Goal: Task Accomplishment & Management: Use online tool/utility

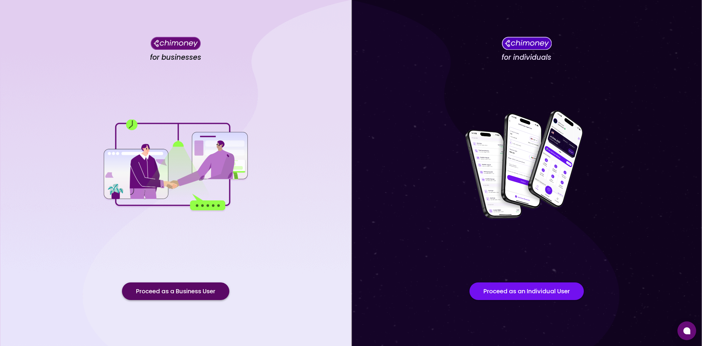
click at [198, 289] on button "Proceed as a Business User" at bounding box center [175, 291] width 107 height 18
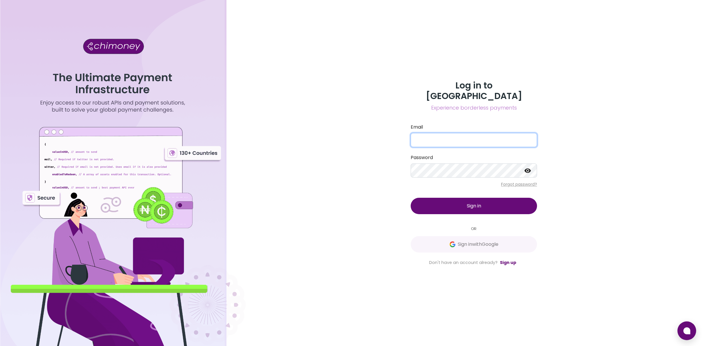
type input "[EMAIL_ADDRESS][DOMAIN_NAME]"
click at [488, 199] on button "Sign in" at bounding box center [474, 206] width 126 height 16
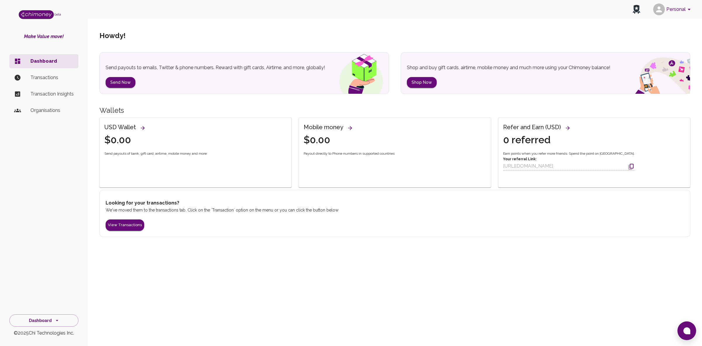
click at [687, 9] on icon "account of current user" at bounding box center [689, 9] width 7 height 7
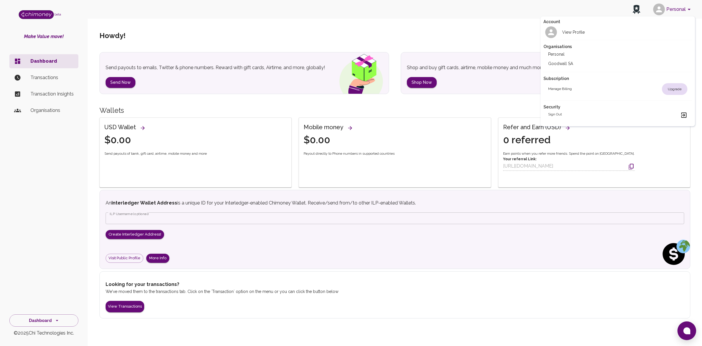
click at [562, 64] on li "Goodwall SA" at bounding box center [618, 63] width 149 height 9
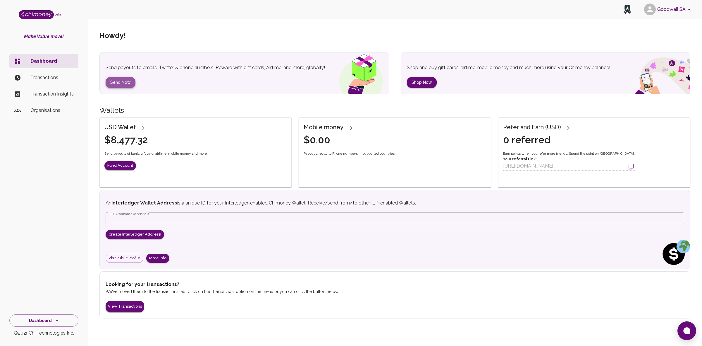
click at [114, 80] on button "Send Now" at bounding box center [121, 82] width 30 height 11
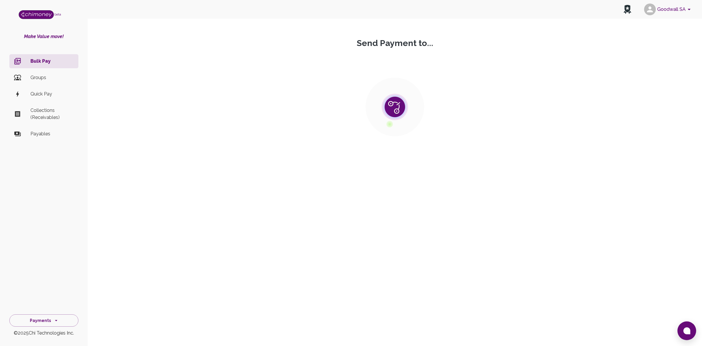
click at [31, 135] on p "Payables" at bounding box center [51, 133] width 43 height 7
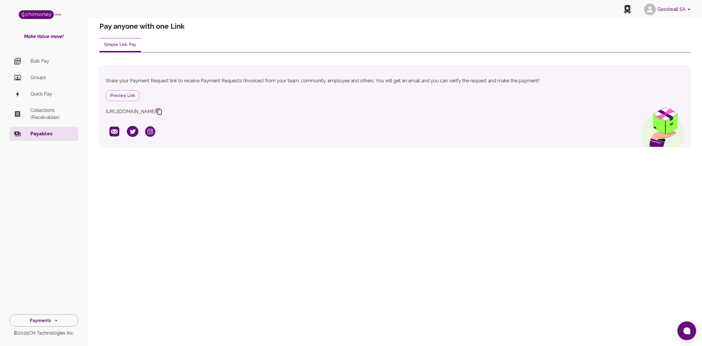
click at [122, 46] on button "Simple Link Pay" at bounding box center [120, 45] width 42 height 14
click at [688, 329] on icon at bounding box center [687, 330] width 7 height 7
